Goal: Task Accomplishment & Management: Manage account settings

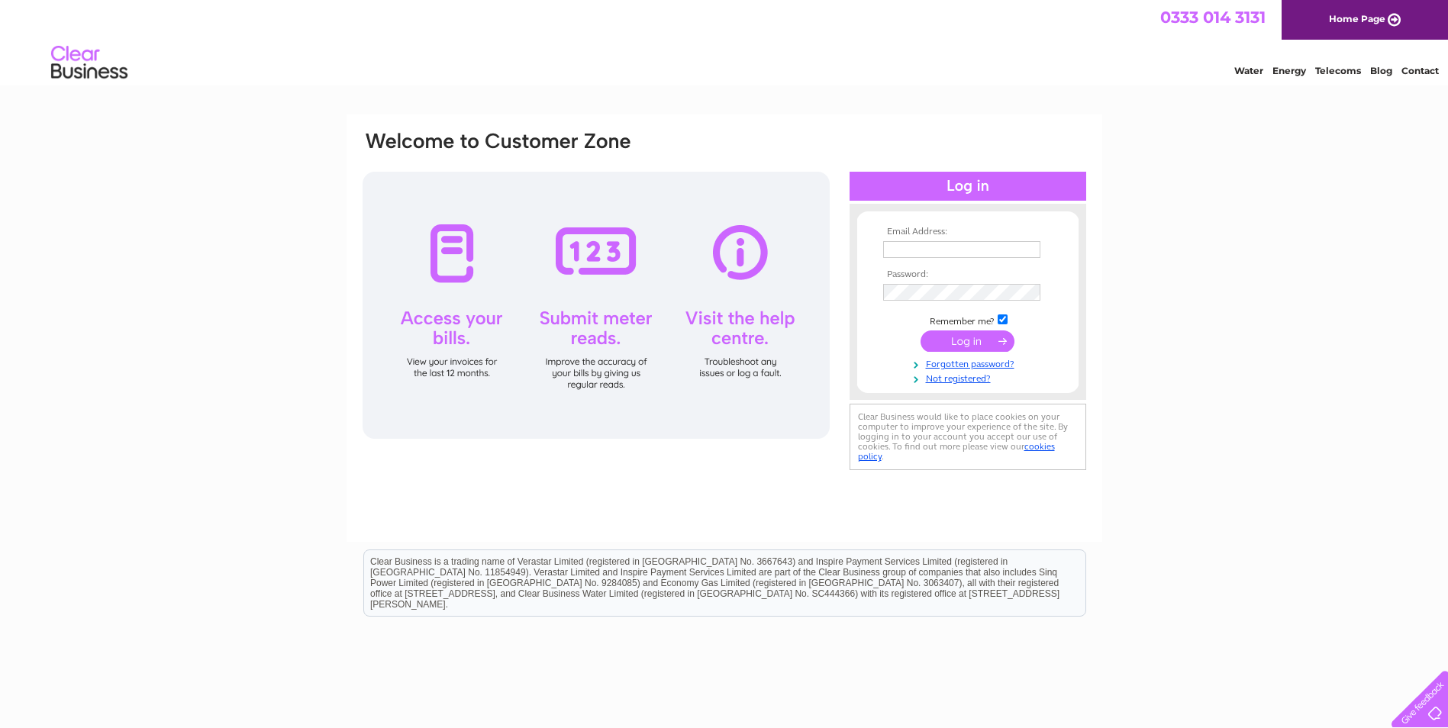
type input "admin@hunters-coaches.co.uk"
click at [951, 339] on input "submit" at bounding box center [968, 341] width 94 height 21
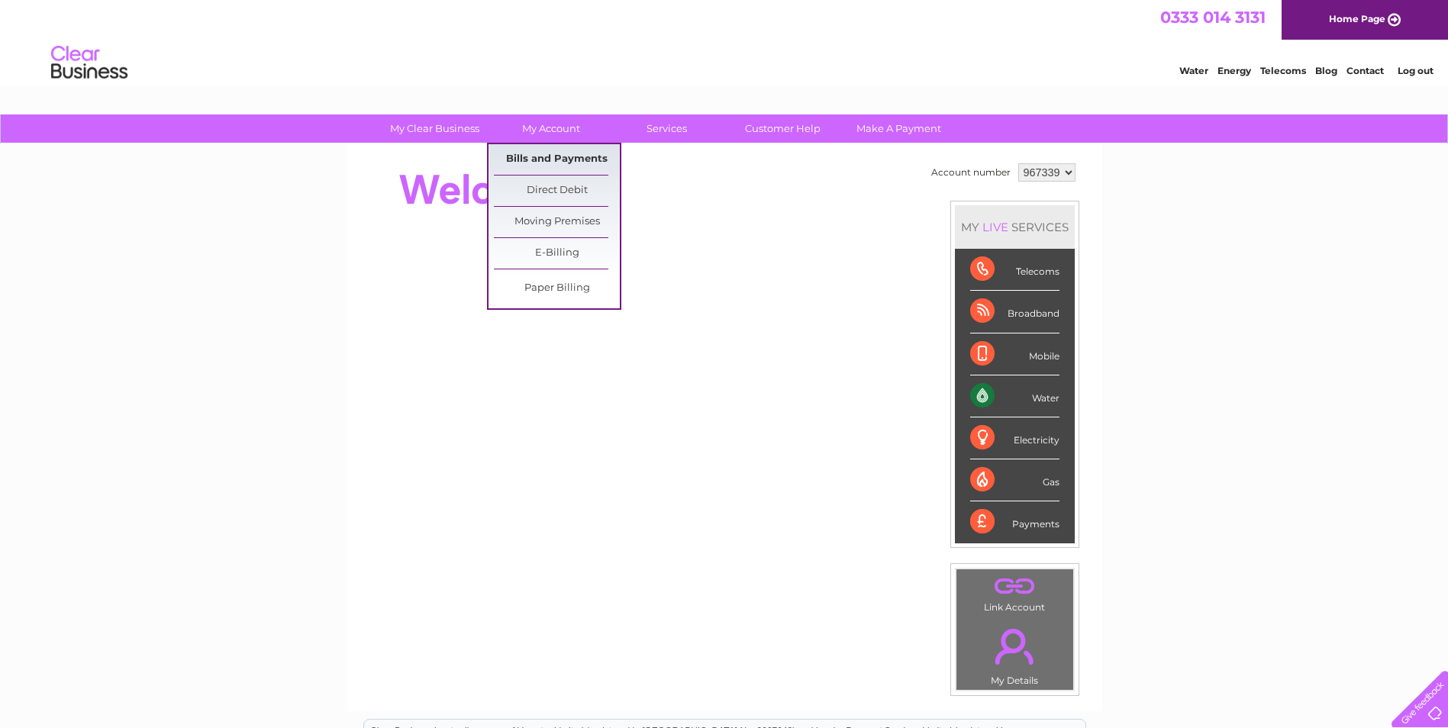
click at [573, 161] on link "Bills and Payments" at bounding box center [557, 159] width 126 height 31
click at [552, 156] on link "Bills and Payments" at bounding box center [557, 159] width 126 height 31
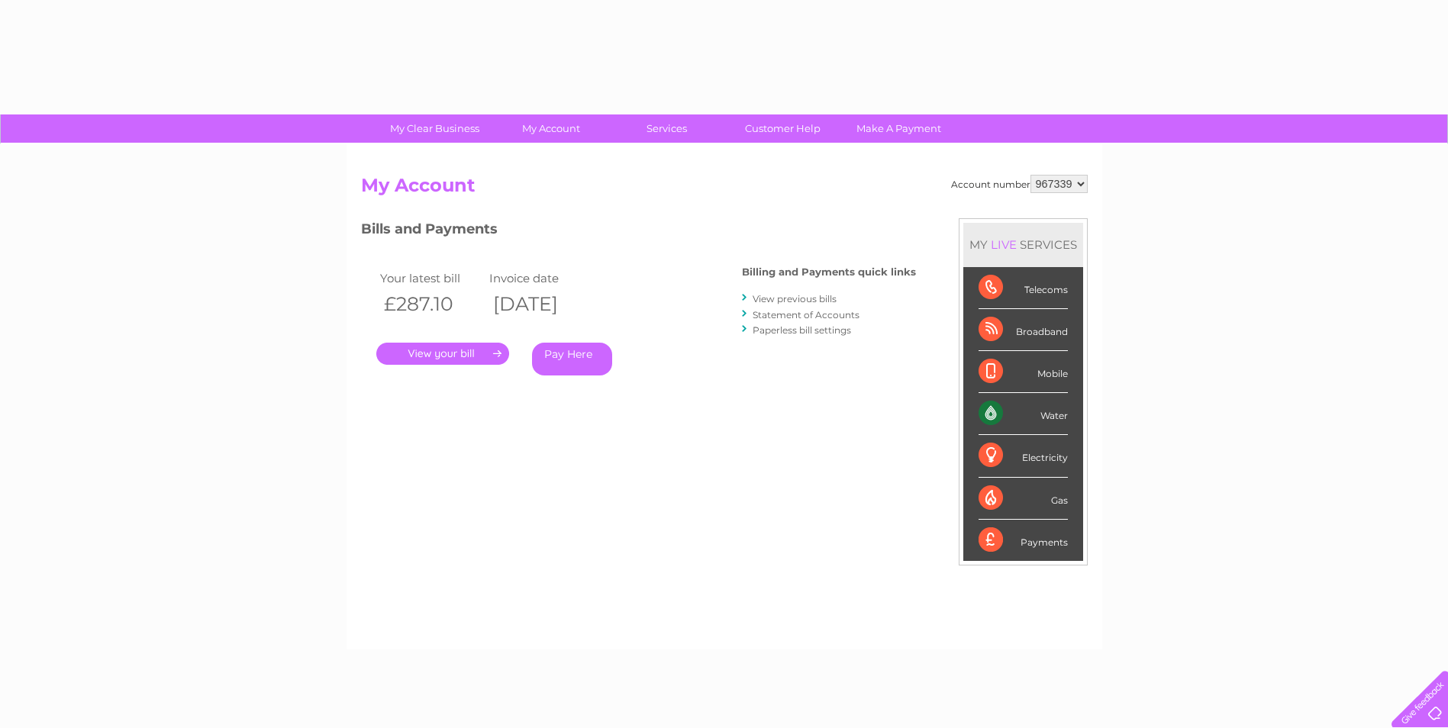
click at [476, 354] on link "." at bounding box center [442, 354] width 133 height 22
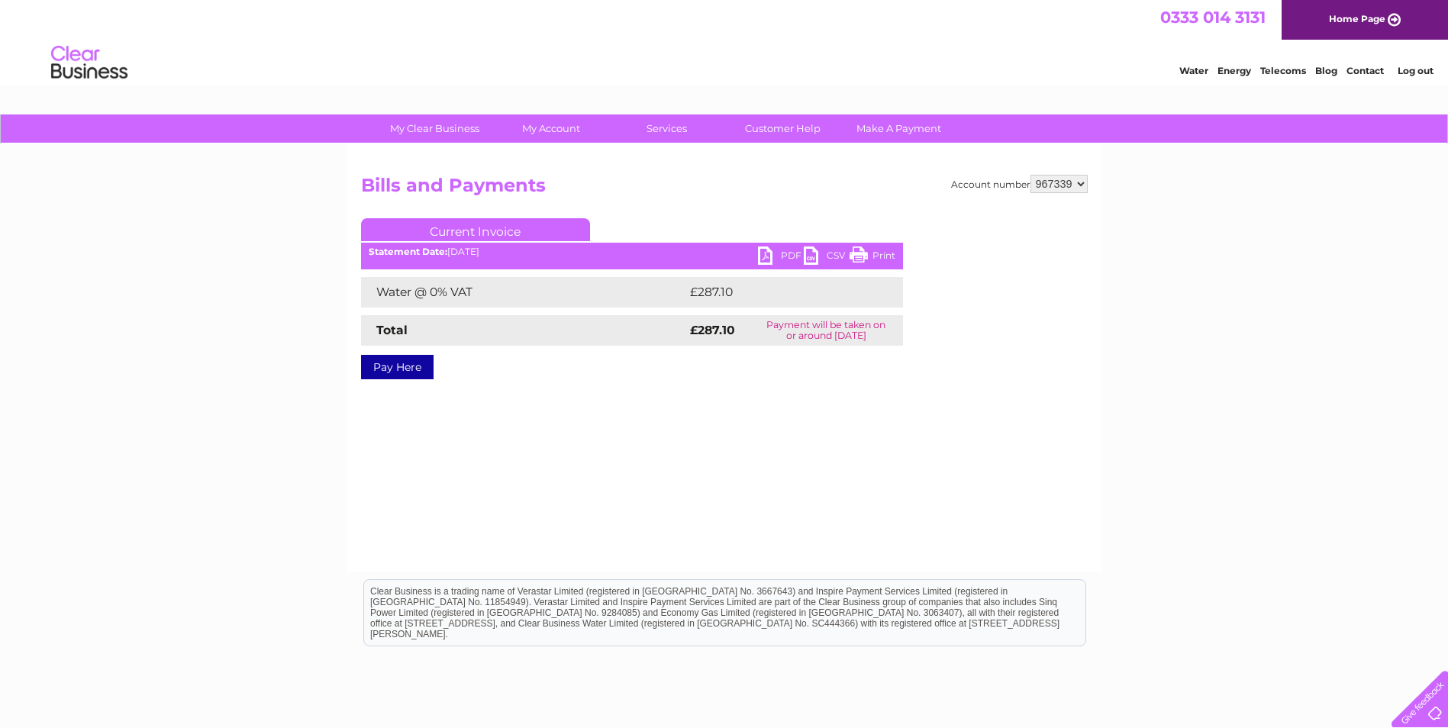
click at [765, 259] on link "PDF" at bounding box center [781, 258] width 46 height 22
